Goal: Answer question/provide support: Share knowledge or assist other users

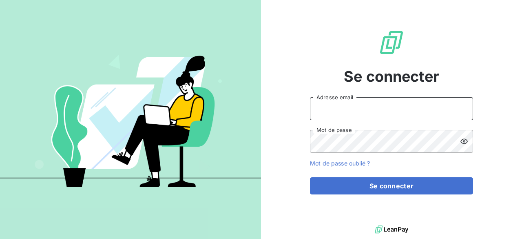
click at [352, 105] on input "Adresse email" at bounding box center [391, 108] width 163 height 23
type input "elodie.blanchon@maisonbonifassi.com"
click at [310, 177] on button "Se connecter" at bounding box center [391, 185] width 163 height 17
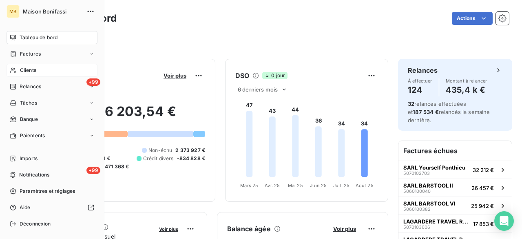
click at [29, 71] on span "Clients" at bounding box center [28, 70] width 16 height 7
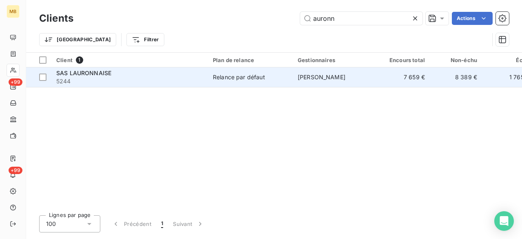
type input "auronn"
click at [327, 80] on span "[PERSON_NAME]" at bounding box center [322, 76] width 48 height 7
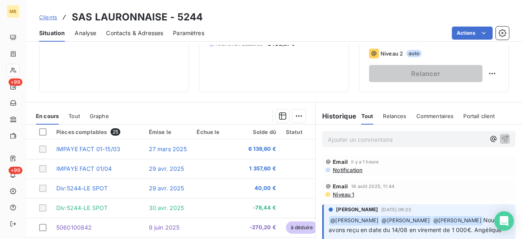
scroll to position [151, 0]
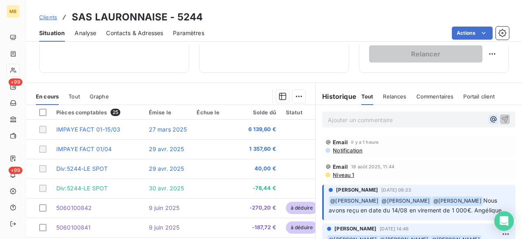
click at [490, 118] on icon "button" at bounding box center [494, 119] width 8 height 8
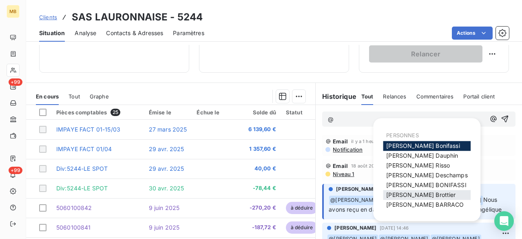
click at [403, 194] on span "[PERSON_NAME]" at bounding box center [420, 194] width 69 height 7
click at [490, 118] on icon "button" at bounding box center [494, 119] width 8 height 8
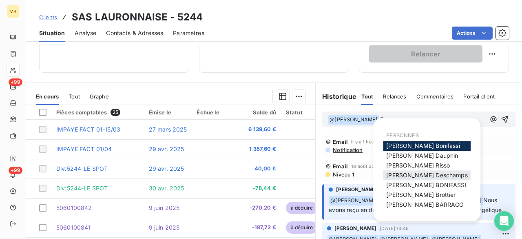
click at [427, 173] on span "[PERSON_NAME]" at bounding box center [426, 174] width 81 height 7
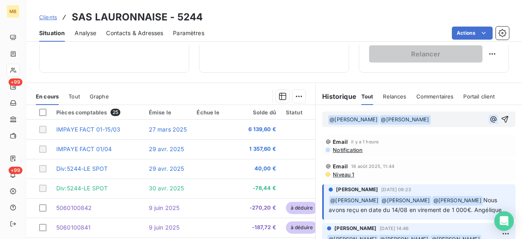
click at [490, 118] on icon "button" at bounding box center [494, 119] width 8 height 8
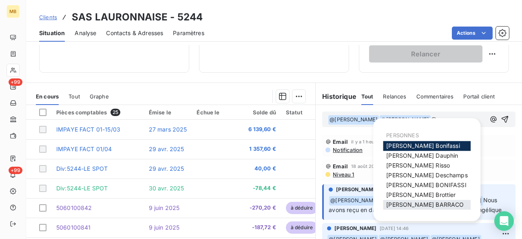
click at [429, 202] on span "[PERSON_NAME]" at bounding box center [425, 204] width 78 height 7
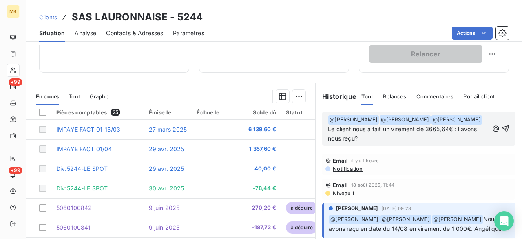
click at [450, 129] on span "Le client nous a fait un virement de 3665,64€ : l'avons nous reçu?" at bounding box center [403, 133] width 151 height 16
click at [472, 143] on p "﻿ @ [PERSON_NAME] ﻿ ﻿ @ [PERSON_NAME] ﻿ ﻿ @ [PERSON_NAME] ﻿ Le client nous a fa…" at bounding box center [408, 129] width 161 height 29
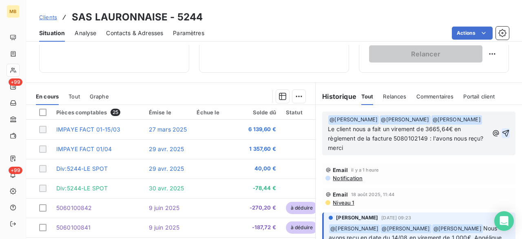
click at [502, 130] on icon "button" at bounding box center [506, 133] width 8 height 8
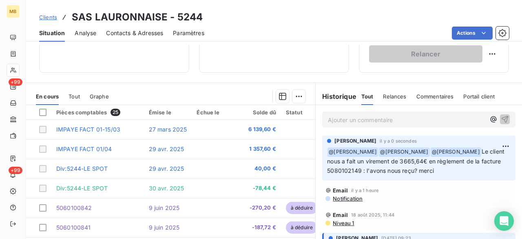
click at [424, 120] on p "Ajouter un commentaire ﻿" at bounding box center [407, 120] width 158 height 10
click at [490, 117] on icon "button" at bounding box center [494, 119] width 8 height 8
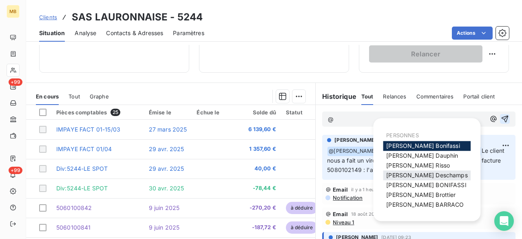
click at [408, 176] on span "[PERSON_NAME]" at bounding box center [426, 174] width 81 height 7
click at [491, 119] on icon "button" at bounding box center [494, 119] width 6 height 6
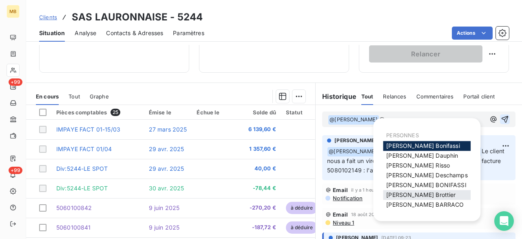
click at [420, 193] on span "[PERSON_NAME]" at bounding box center [420, 194] width 69 height 7
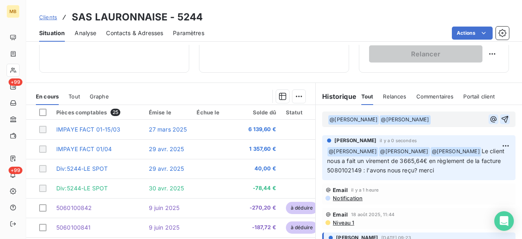
click at [490, 118] on icon "button" at bounding box center [494, 119] width 8 height 8
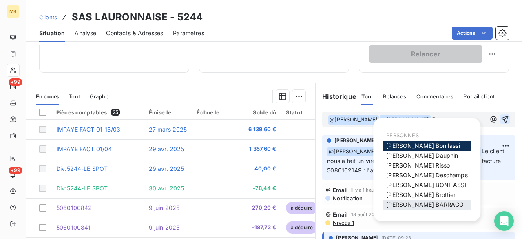
click at [405, 207] on span "[PERSON_NAME]" at bounding box center [425, 204] width 78 height 7
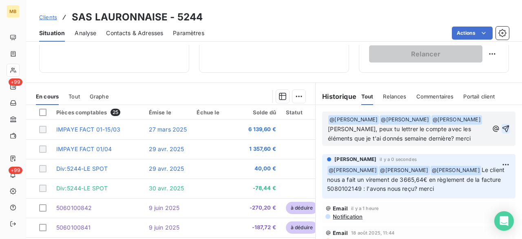
click at [503, 126] on icon "button" at bounding box center [506, 128] width 7 height 7
